Goal: Task Accomplishment & Management: Manage account settings

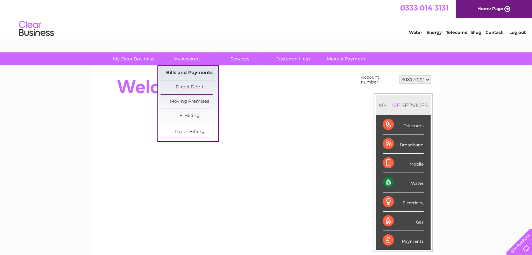
click at [194, 72] on link "Bills and Payments" at bounding box center [190, 73] width 58 height 14
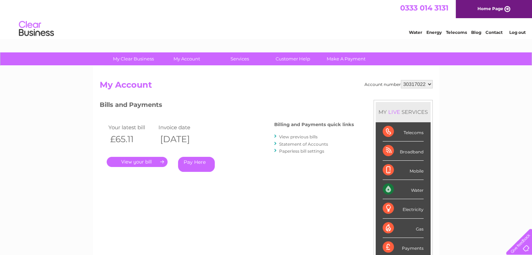
click at [307, 133] on li "View previous bills" at bounding box center [314, 136] width 80 height 7
click at [275, 136] on div at bounding box center [275, 136] width 3 height 7
click at [284, 136] on link "View previous bills" at bounding box center [298, 136] width 38 height 5
